Goal: Transaction & Acquisition: Book appointment/travel/reservation

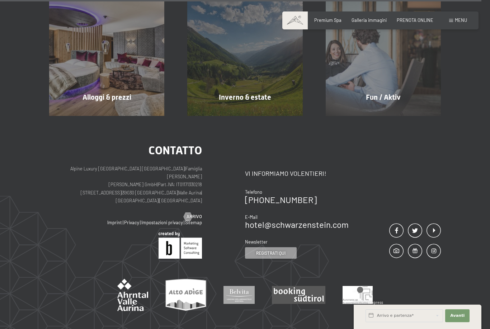
scroll to position [2680, 0]
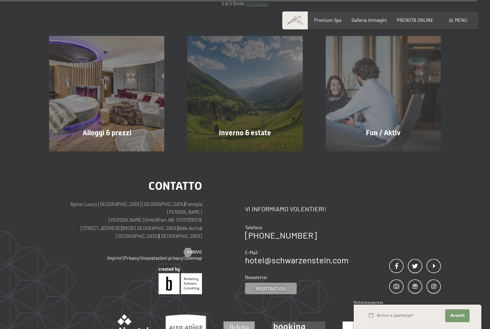
click at [395, 68] on div "Fun / Aktiv mostra altro" at bounding box center [384, 93] width 138 height 115
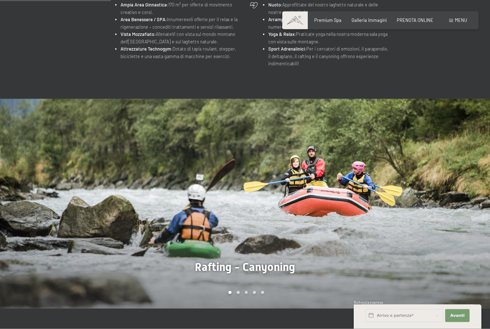
scroll to position [385, 0]
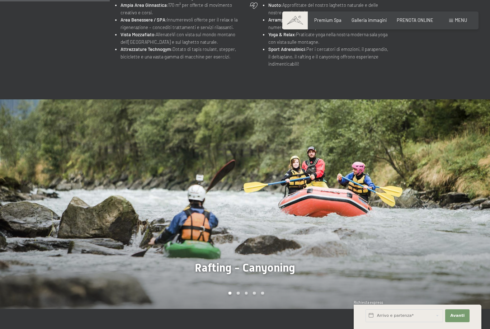
click at [237, 295] on div "Carousel Page 2" at bounding box center [238, 293] width 3 height 3
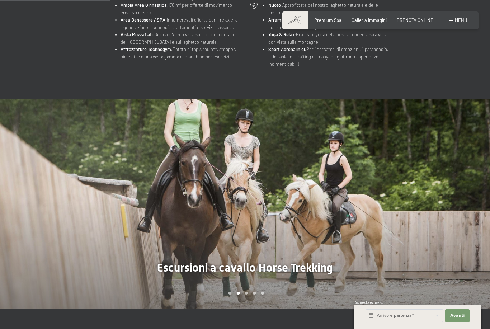
click at [252, 295] on div "Carousel Pagination" at bounding box center [245, 293] width 38 height 3
click at [250, 299] on div at bounding box center [367, 204] width 245 height 210
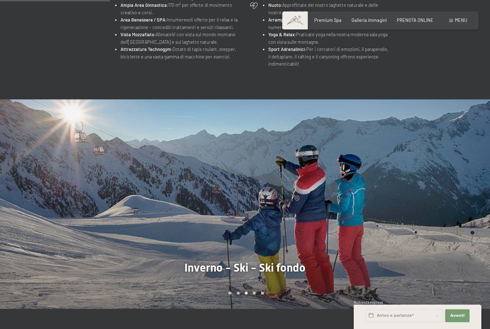
click at [262, 295] on div "Carousel Page 5" at bounding box center [262, 293] width 3 height 3
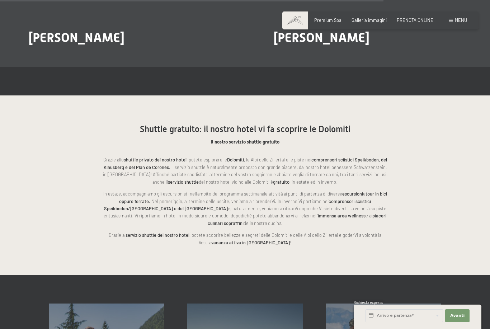
scroll to position [1387, 0]
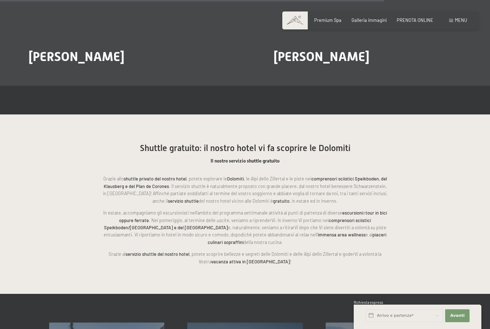
click at [382, 20] on span "Galleria immagini" at bounding box center [369, 20] width 35 height 6
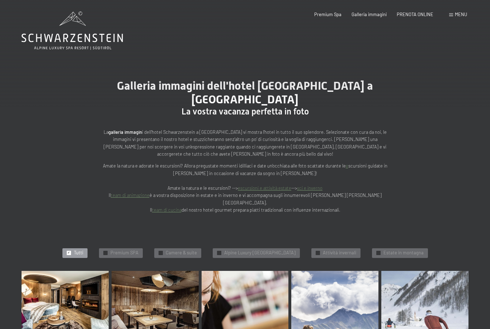
click at [385, 248] on div "✓ Estate in montagna" at bounding box center [400, 253] width 56 height 10
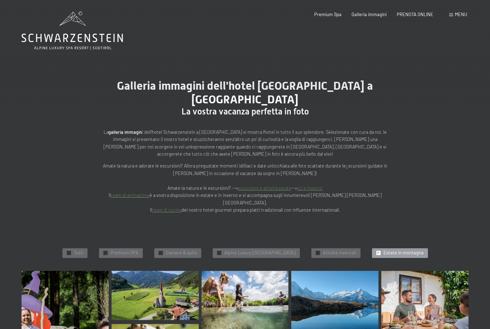
click at [70, 39] on icon at bounding box center [73, 30] width 102 height 38
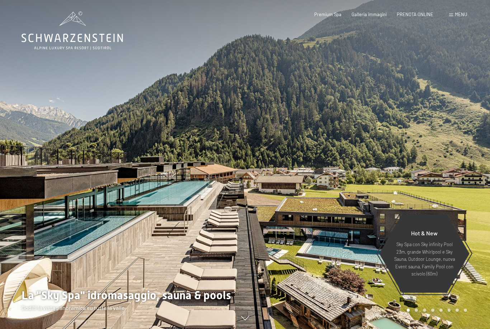
click at [453, 12] on div "Menu" at bounding box center [459, 14] width 18 height 6
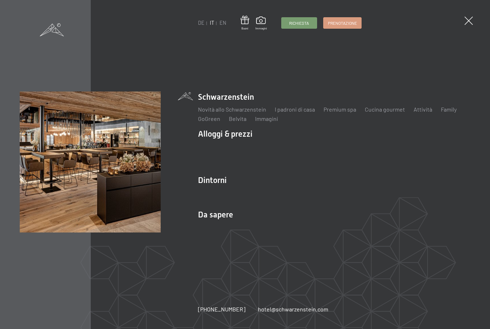
click at [446, 112] on link "Family" at bounding box center [449, 109] width 16 height 7
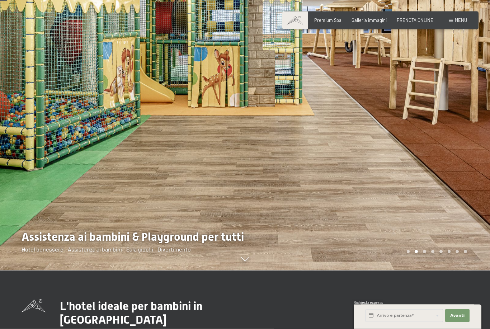
scroll to position [59, 0]
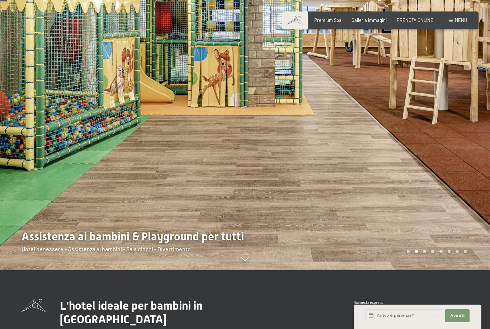
click at [427, 253] on div "Carousel Page 3" at bounding box center [424, 251] width 3 height 3
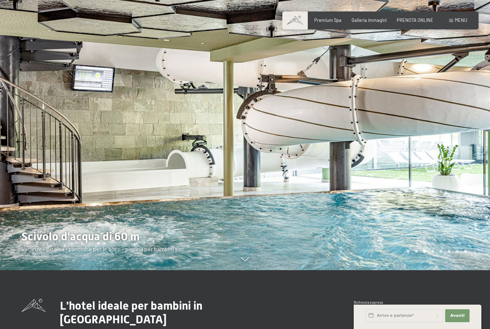
click at [433, 253] on div "Carousel Page 4" at bounding box center [433, 251] width 3 height 3
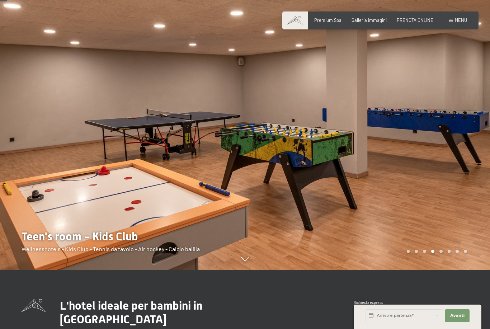
click at [440, 270] on div at bounding box center [367, 105] width 245 height 329
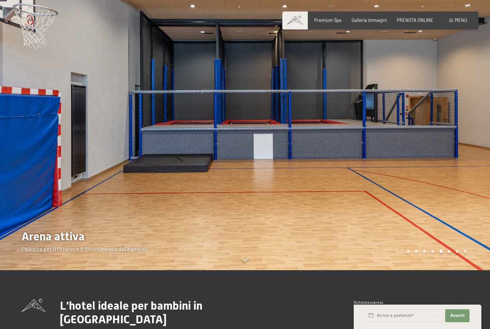
click at [451, 253] on div "Carousel Page 6" at bounding box center [449, 251] width 3 height 3
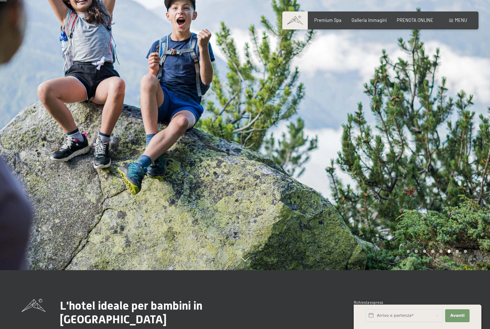
click at [466, 270] on div at bounding box center [367, 105] width 245 height 329
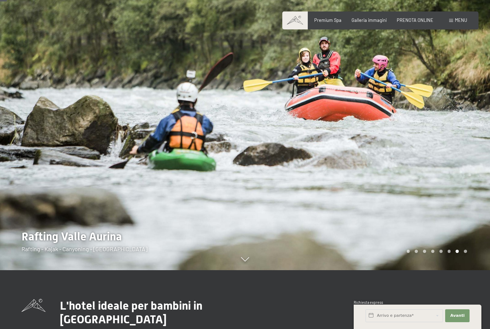
click at [459, 270] on div at bounding box center [367, 105] width 245 height 329
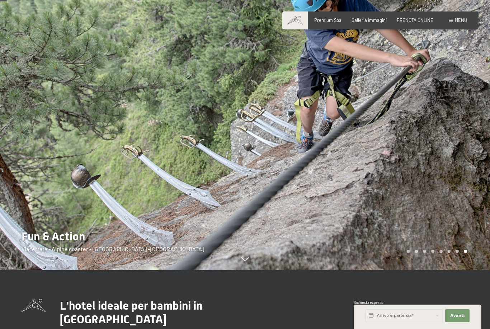
click at [467, 270] on div at bounding box center [367, 105] width 245 height 329
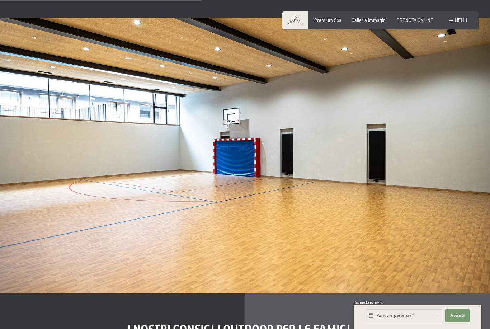
scroll to position [1792, 0]
click at [332, 22] on span "Premium Spa" at bounding box center [328, 20] width 27 height 6
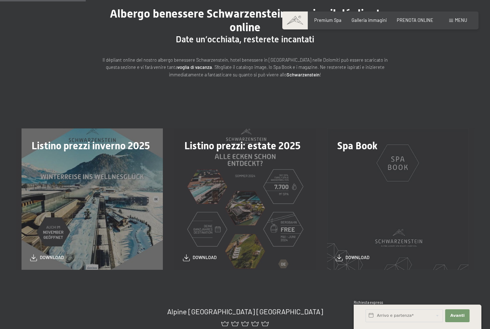
click at [285, 174] on div "Listino prezzi: estate 2025 download" at bounding box center [245, 199] width 153 height 141
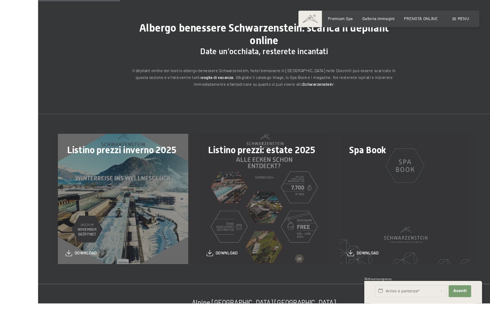
scroll to position [108, 0]
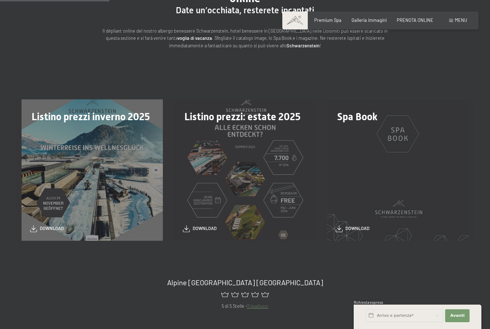
click at [201, 230] on div "download" at bounding box center [245, 228] width 124 height 7
click at [195, 228] on span "download" at bounding box center [205, 228] width 24 height 6
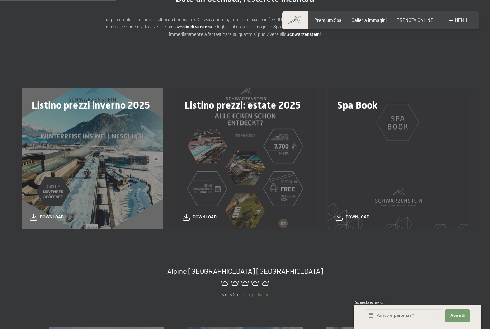
click at [450, 103] on div "Spa Book download" at bounding box center [398, 158] width 153 height 141
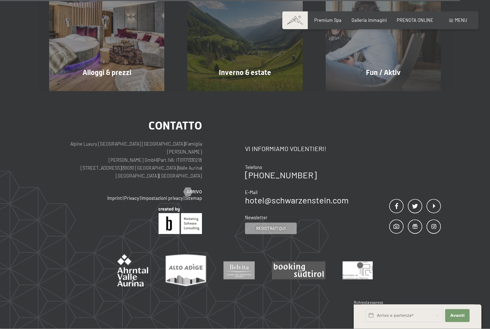
scroll to position [486, 0]
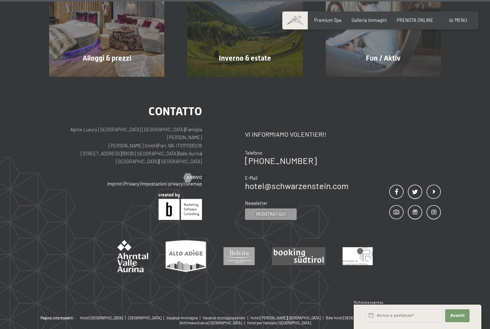
click at [446, 200] on div "Contatto Alpine Luxury SPA Resort SCHWARZENSTEIN | Famiglia Zimmerhofer Otmar Z…" at bounding box center [245, 196] width 490 height 239
click at [420, 18] on span "PRENOTA ONLINE" at bounding box center [415, 20] width 37 height 6
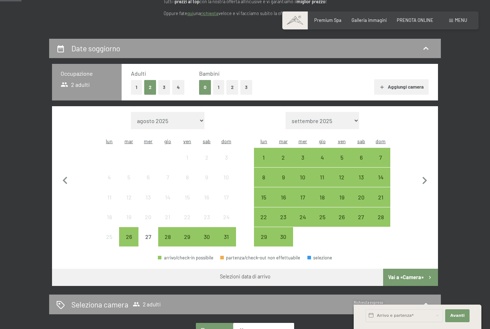
scroll to position [102, 0]
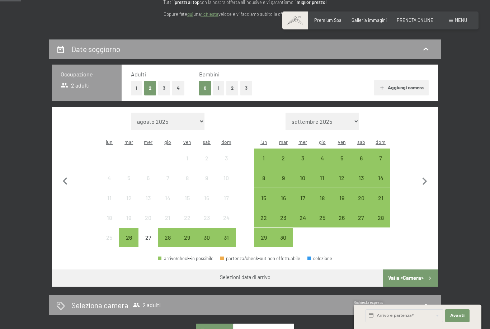
click at [265, 215] on div "22" at bounding box center [264, 224] width 18 height 18
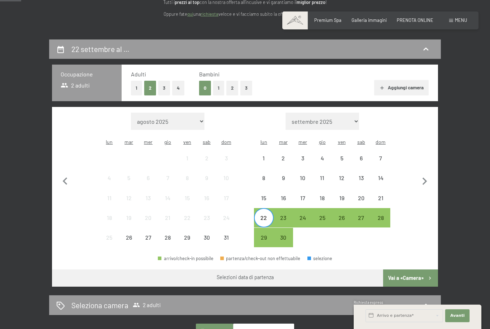
click at [264, 229] on div "29" at bounding box center [264, 238] width 18 height 18
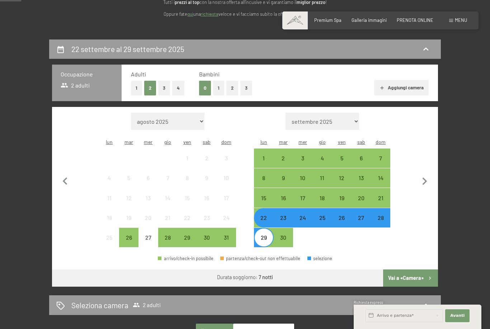
click at [263, 215] on div "22" at bounding box center [264, 224] width 18 height 18
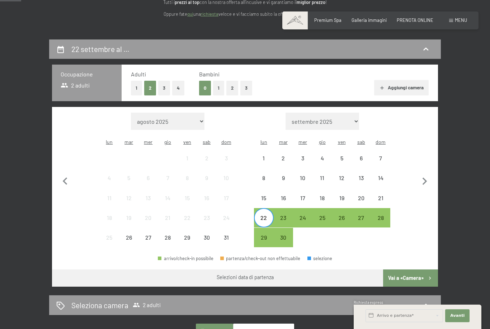
click at [424, 50] on icon at bounding box center [426, 49] width 9 height 9
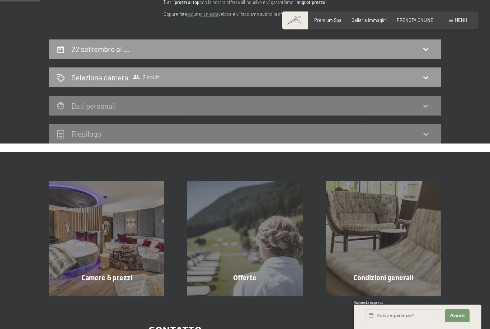
scroll to position [141, 0]
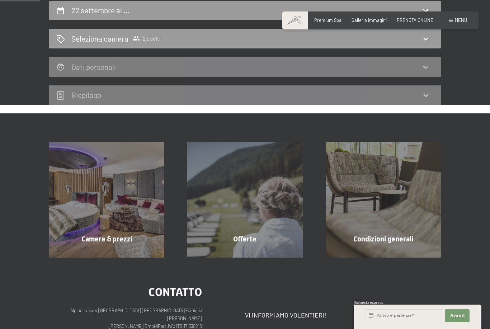
click at [228, 8] on div "22 settembre al …" at bounding box center [245, 10] width 378 height 10
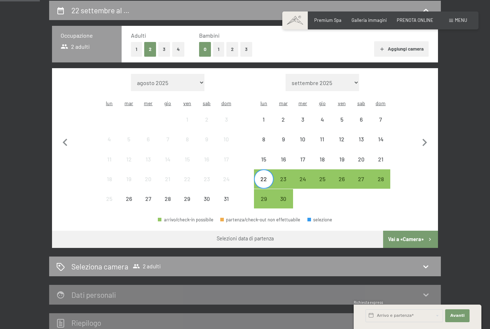
click at [216, 50] on button "1" at bounding box center [218, 49] width 11 height 15
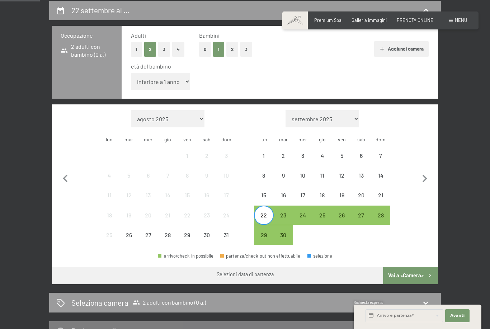
click at [180, 75] on select "inferiore a 1 anno 1 anno 2 anni 3 anni 4 anni 5 anni 6 anni 7 anni 8 anni 9 an…" at bounding box center [160, 81] width 59 height 17
select select "2"
click at [376, 213] on div "28" at bounding box center [381, 222] width 18 height 18
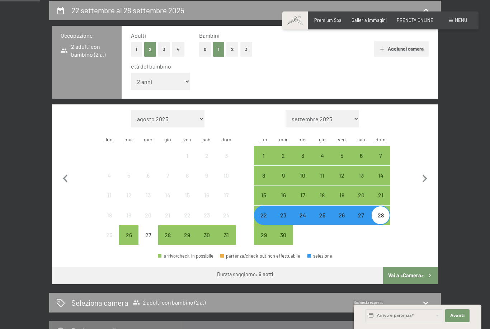
click at [258, 213] on div "22" at bounding box center [264, 222] width 18 height 18
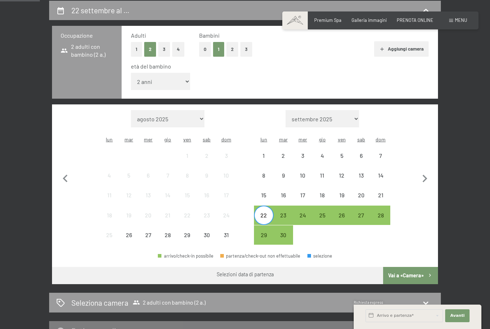
click at [417, 267] on button "Vai a «Camera»" at bounding box center [410, 275] width 55 height 17
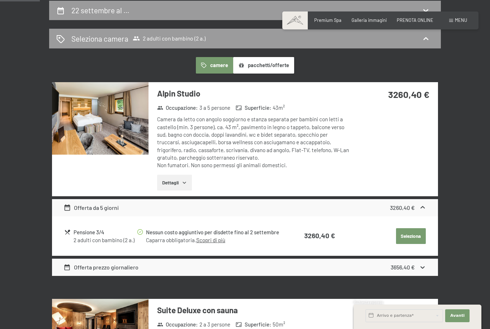
click at [272, 66] on button "pacchetti/offerte" at bounding box center [263, 65] width 61 height 17
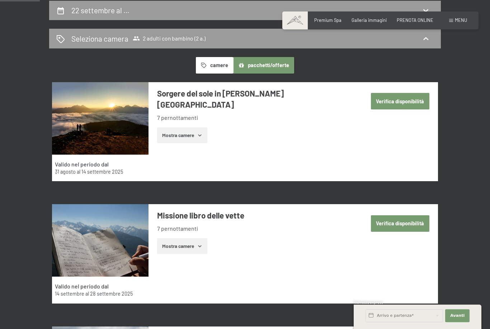
click at [185, 127] on button "Mostra camere" at bounding box center [182, 135] width 50 height 16
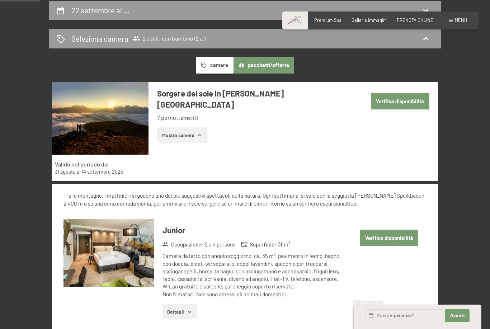
click at [195, 130] on button "Mostra camere" at bounding box center [182, 135] width 50 height 16
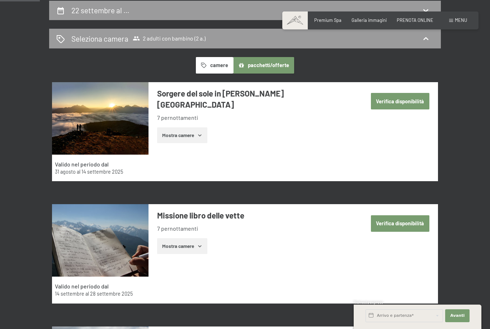
click at [212, 64] on button "camere" at bounding box center [214, 65] width 37 height 17
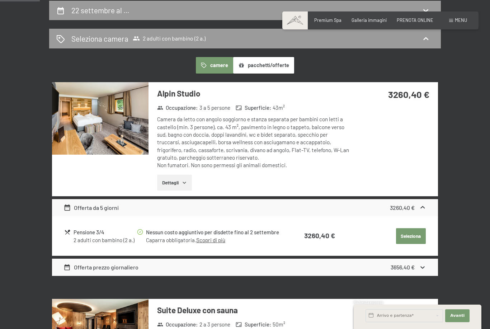
click at [265, 69] on button "pacchetti/offerte" at bounding box center [263, 65] width 61 height 17
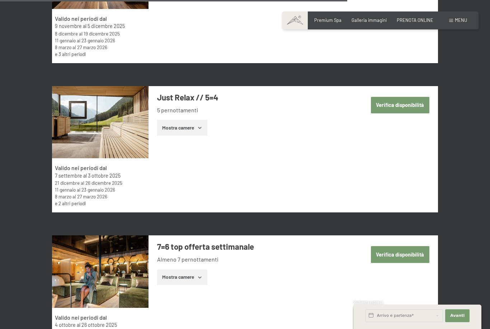
scroll to position [1570, 0]
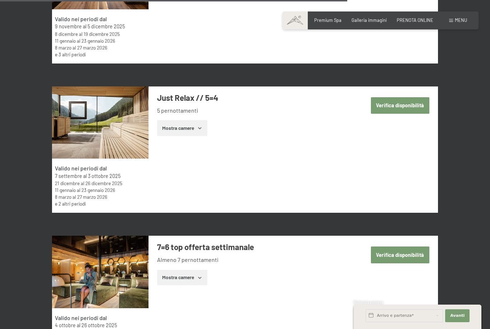
click at [407, 101] on button "Verifica disponibilità" at bounding box center [400, 105] width 59 height 17
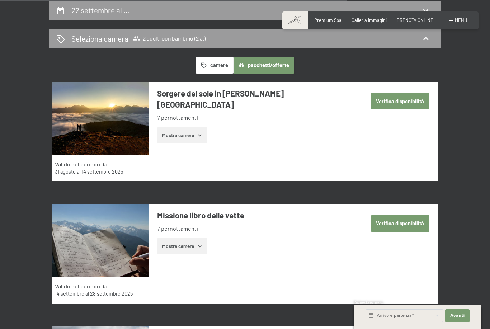
select select "2"
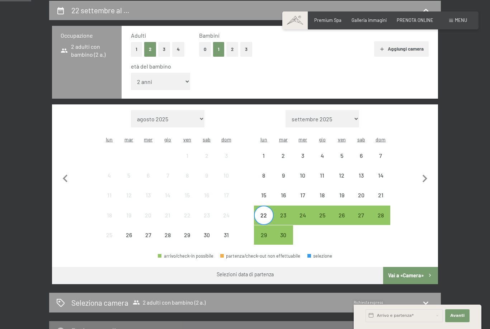
click at [265, 213] on div "22" at bounding box center [264, 222] width 18 height 18
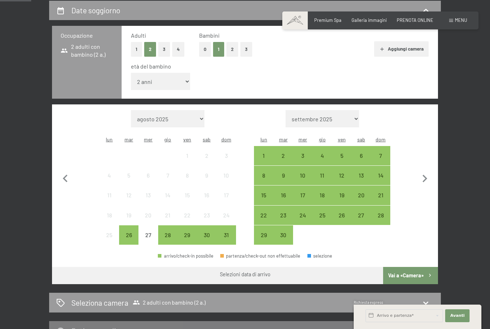
click at [265, 213] on div "22" at bounding box center [264, 222] width 18 height 18
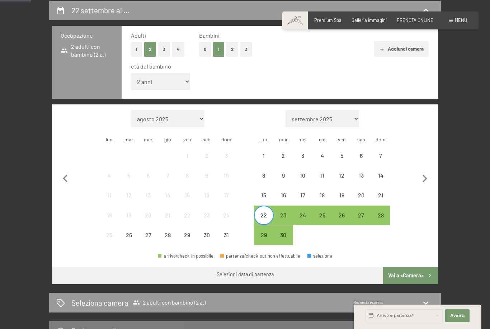
click at [384, 206] on div "28" at bounding box center [381, 215] width 18 height 18
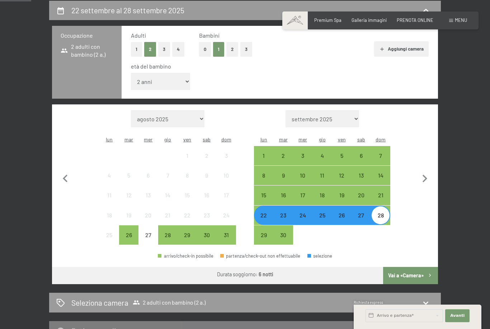
click at [262, 213] on div "22" at bounding box center [264, 222] width 18 height 18
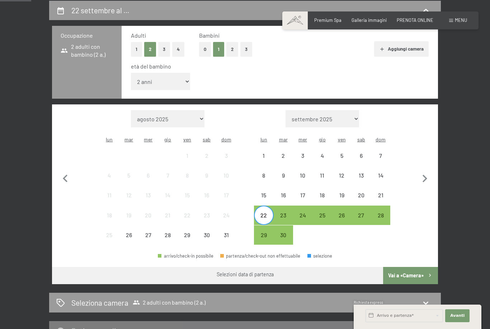
click at [373, 213] on div "28" at bounding box center [381, 222] width 18 height 18
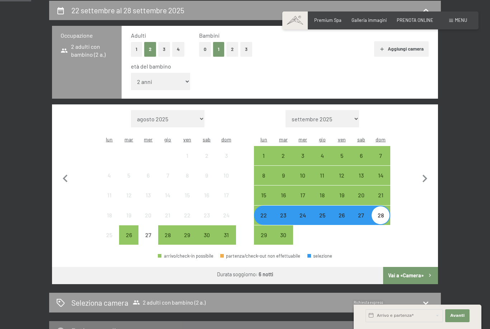
click at [266, 213] on div "22" at bounding box center [264, 222] width 18 height 18
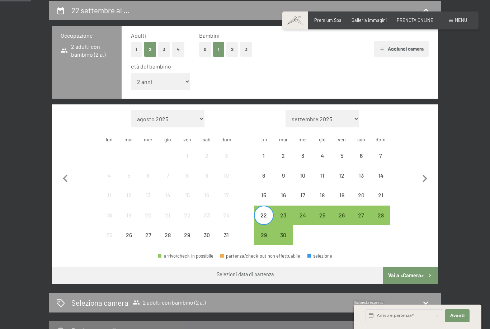
click at [363, 213] on div "27" at bounding box center [362, 222] width 18 height 18
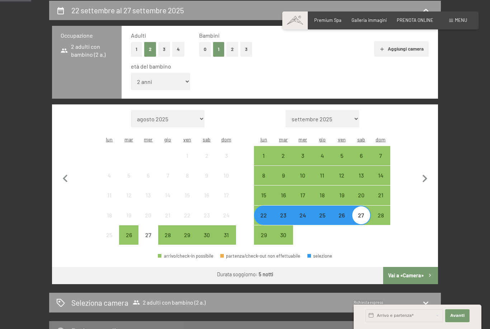
click at [433, 267] on button "Vai a «Camera»" at bounding box center [410, 275] width 55 height 17
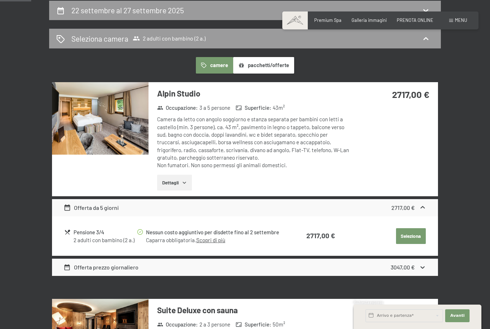
click at [282, 65] on button "pacchetti/offerte" at bounding box center [263, 65] width 61 height 17
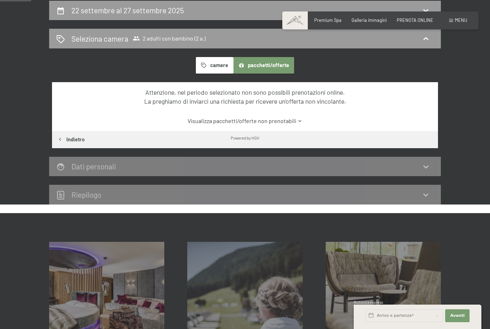
click at [220, 67] on button "camere" at bounding box center [214, 65] width 37 height 17
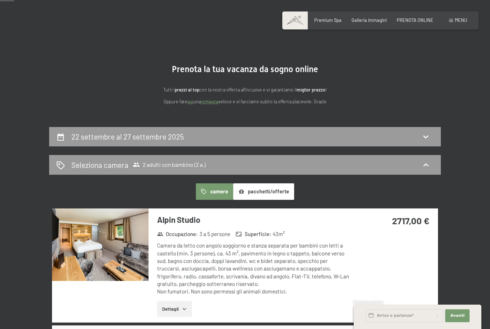
scroll to position [0, 0]
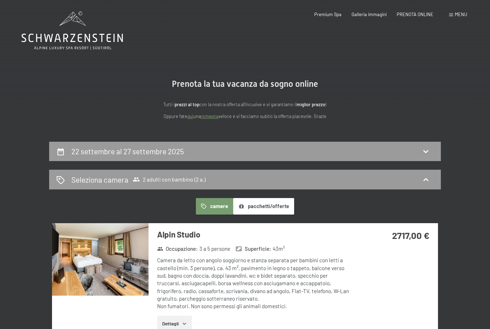
click at [245, 149] on div "22 settembre al 27 settembre 2025" at bounding box center [245, 151] width 378 height 10
select select "2"
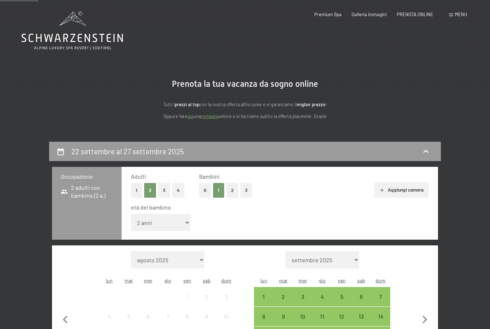
scroll to position [141, 0]
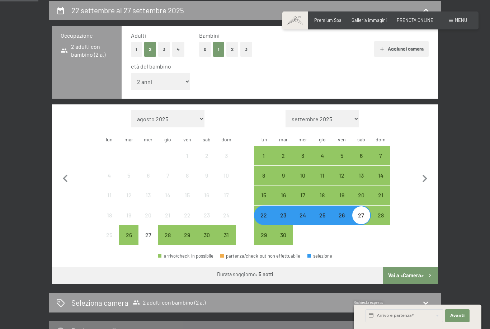
click at [269, 213] on div "22" at bounding box center [264, 222] width 18 height 18
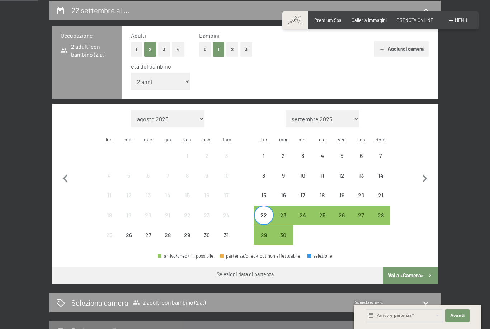
click at [264, 232] on div "29" at bounding box center [264, 241] width 18 height 18
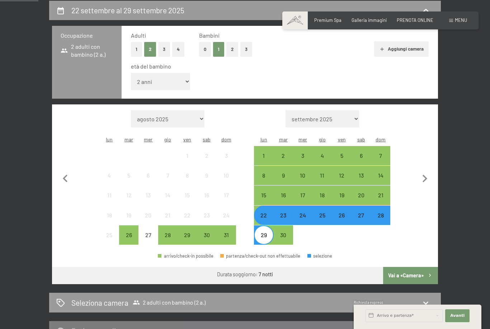
click at [406, 267] on button "Vai a «Camera»" at bounding box center [410, 275] width 55 height 17
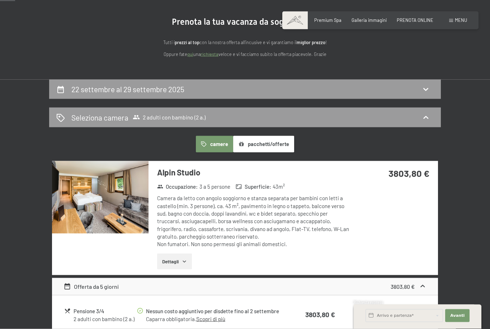
scroll to position [65, 0]
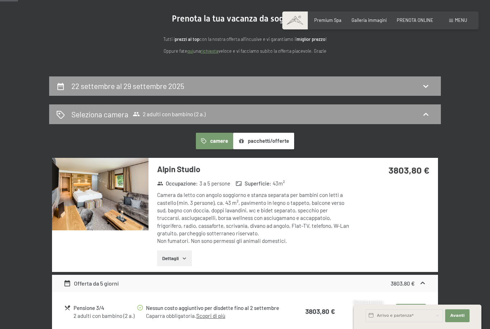
click at [411, 117] on div "Seleziona camera 2 adulti con bambino (2 a.)" at bounding box center [245, 114] width 378 height 10
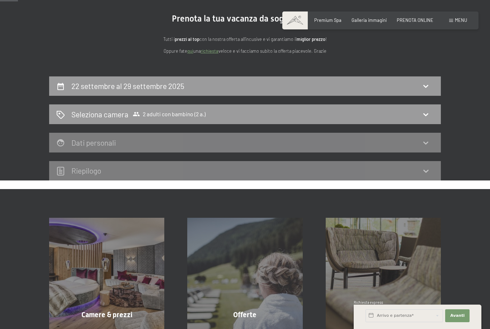
click at [424, 89] on icon at bounding box center [426, 86] width 9 height 9
select select "2"
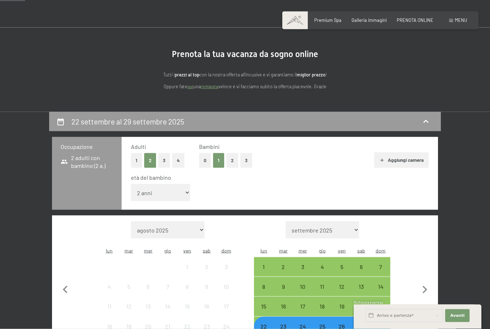
scroll to position [31, 0]
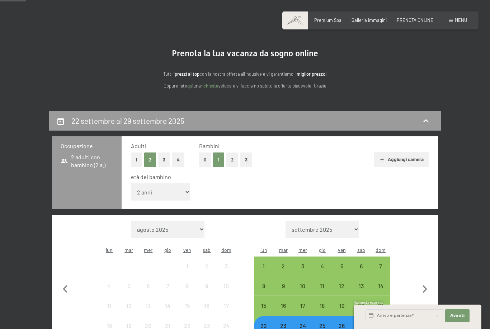
click at [427, 115] on div "22 settembre al 29 settembre 2025" at bounding box center [245, 121] width 392 height 20
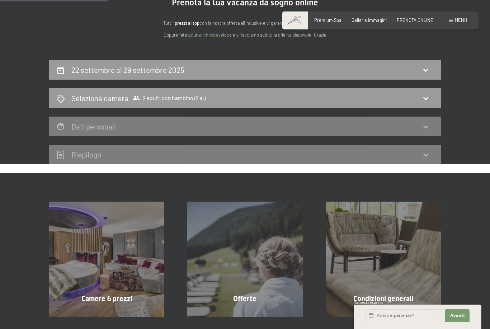
scroll to position [67, 0]
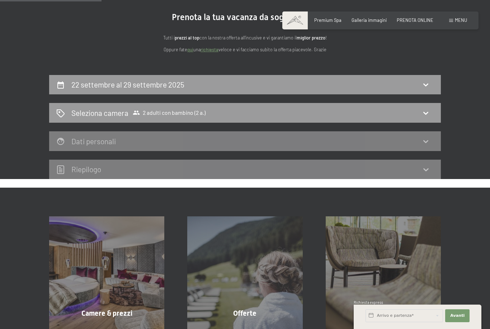
click at [291, 89] on div "22 settembre al 29 settembre 2025" at bounding box center [245, 85] width 392 height 20
select select "2"
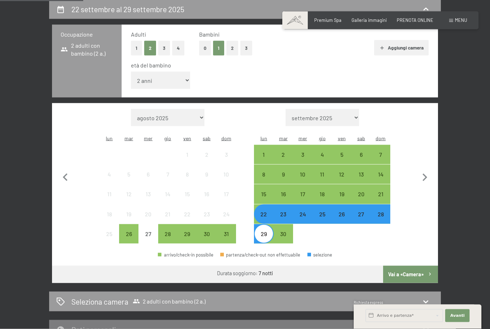
scroll to position [143, 0]
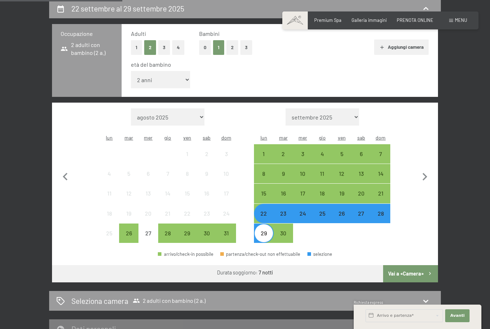
click at [405, 265] on button "Vai a «Camera»" at bounding box center [410, 273] width 55 height 17
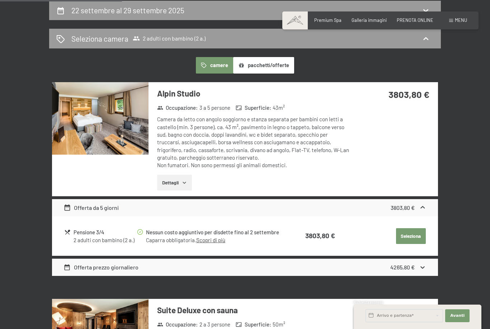
click at [275, 65] on button "pacchetti/offerte" at bounding box center [263, 65] width 61 height 17
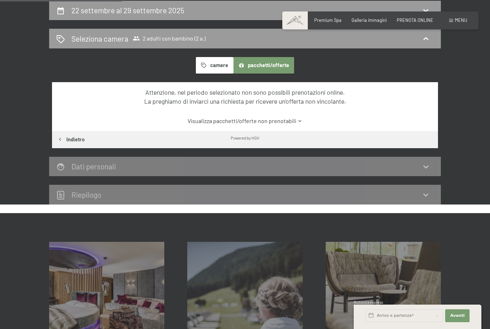
click at [75, 136] on button "Indietro" at bounding box center [71, 139] width 38 height 17
select select "2"
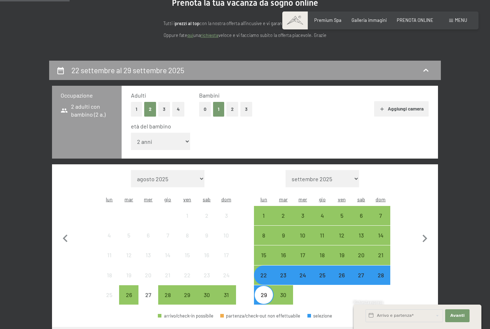
scroll to position [0, 0]
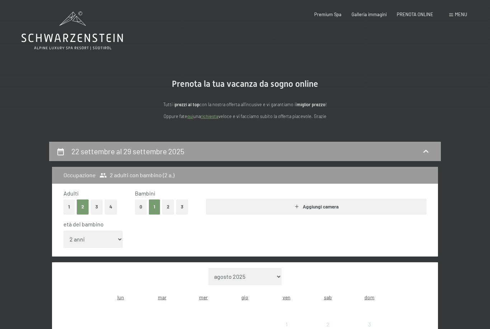
select select "2025-09-01"
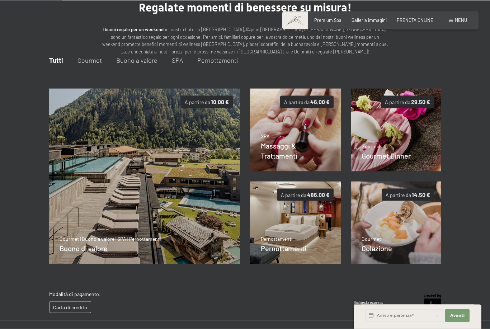
scroll to position [45, 0]
